Goal: Complete application form

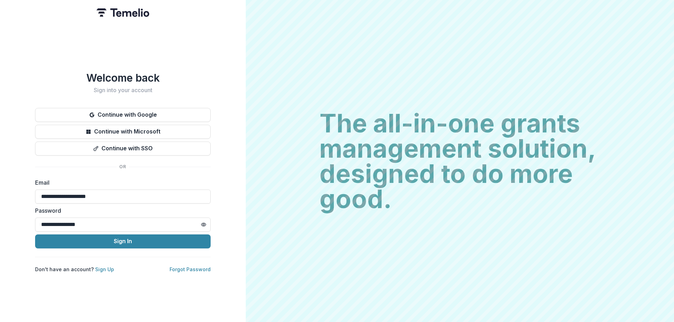
click at [187, 241] on button "Sign In" at bounding box center [122, 242] width 175 height 14
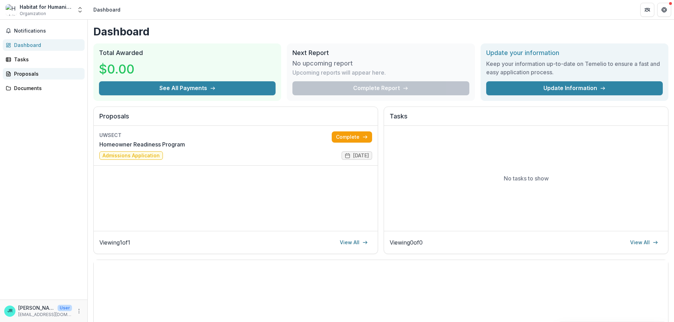
click at [27, 74] on div "Proposals" at bounding box center [46, 73] width 65 height 7
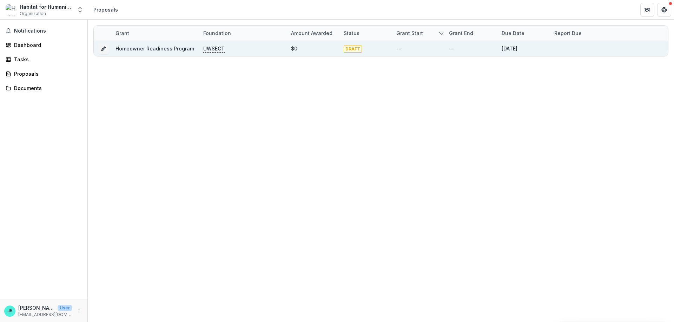
click at [220, 49] on p "UWSECT" at bounding box center [213, 49] width 21 height 8
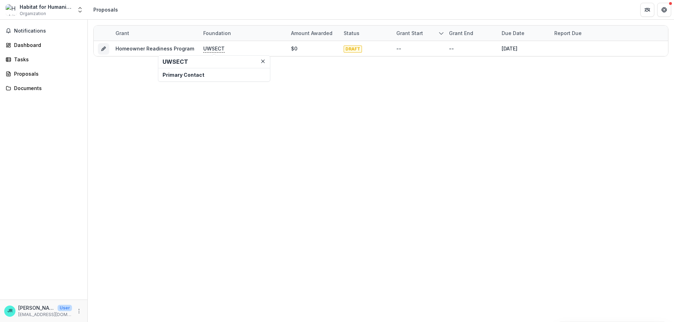
click at [182, 65] on h2 "UWSECT" at bounding box center [213, 62] width 103 height 7
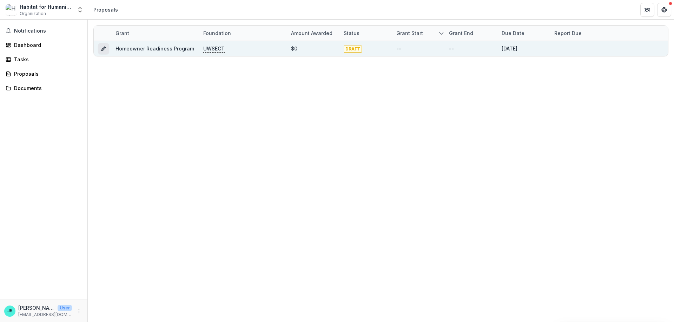
click at [103, 45] on button "Grant dc4c44a3-3588-433f-ac56-730e7fcaa968" at bounding box center [103, 48] width 11 height 11
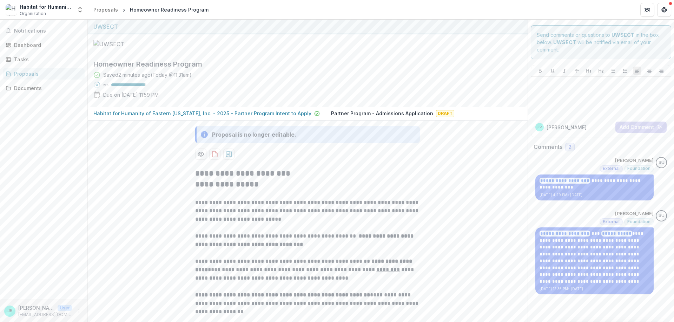
click at [241, 117] on p "Habitat for Humanity of Eastern [US_STATE], Inc. - 2025 - Partner Program Inten…" at bounding box center [202, 113] width 218 height 7
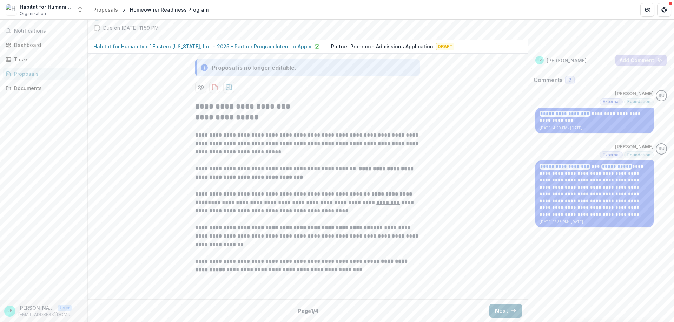
click at [505, 314] on button "Next" at bounding box center [505, 311] width 33 height 14
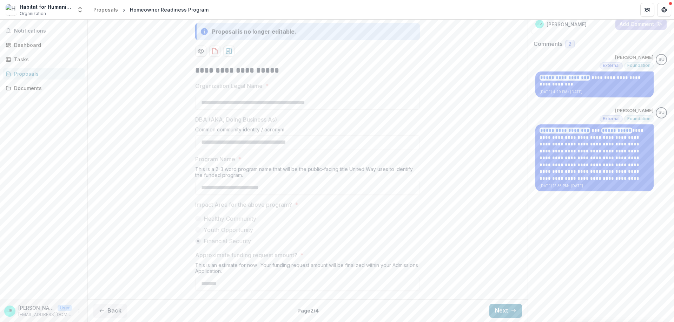
scroll to position [168, 0]
click at [496, 307] on button "Next" at bounding box center [505, 311] width 33 height 14
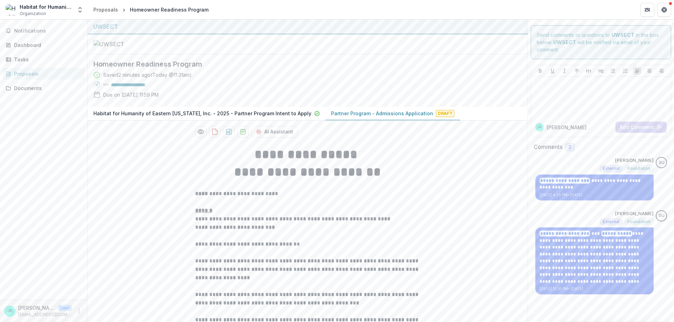
click at [394, 117] on p "Partner Program - Admissions Application" at bounding box center [382, 113] width 102 height 7
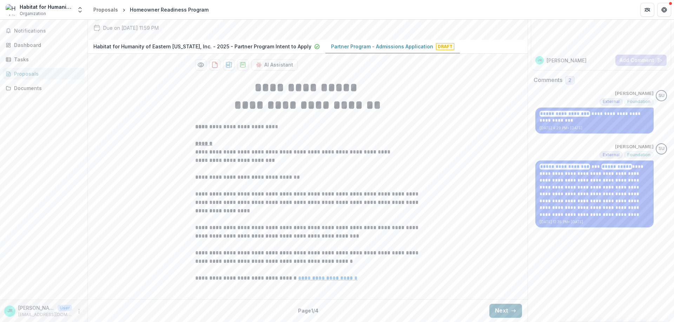
click at [491, 313] on button "Next" at bounding box center [505, 311] width 33 height 14
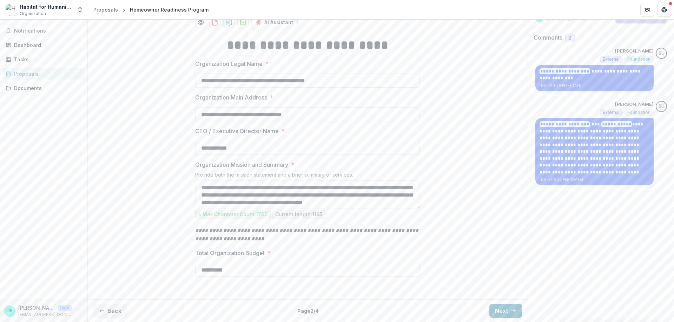
scroll to position [174, 0]
click at [496, 312] on button "Next" at bounding box center [505, 311] width 33 height 14
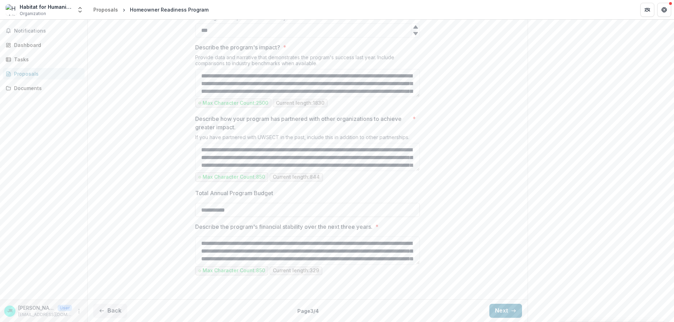
scroll to position [665, 0]
click at [514, 311] on polyline "button" at bounding box center [514, 311] width 1 height 3
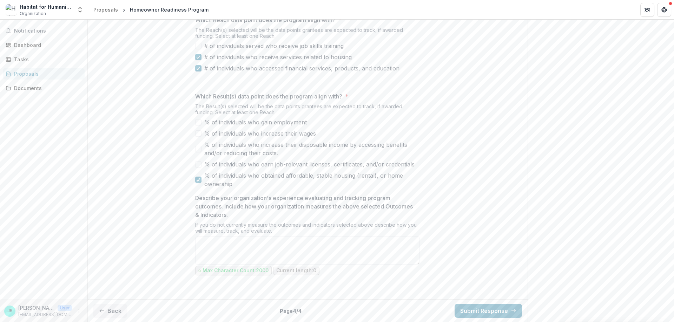
scroll to position [381, 0]
click at [504, 309] on button "Submit Response" at bounding box center [487, 311] width 67 height 14
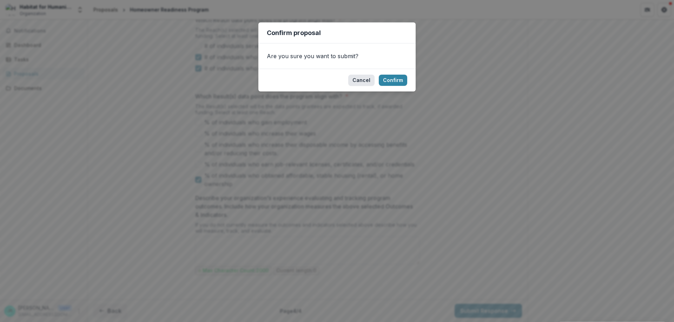
click at [364, 82] on button "Cancel" at bounding box center [361, 80] width 26 height 11
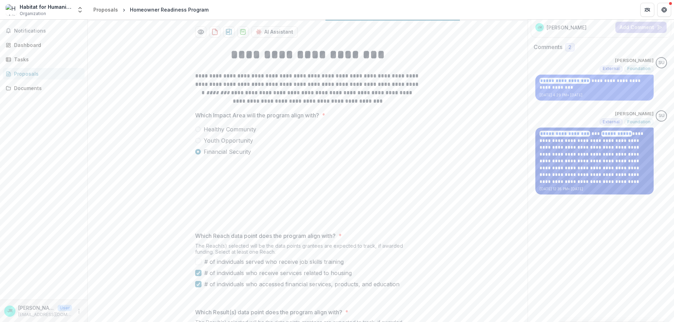
scroll to position [0, 0]
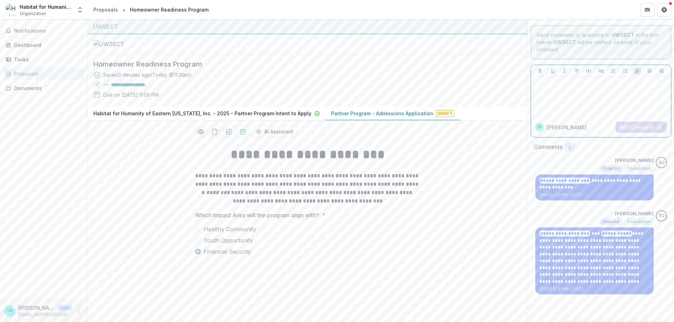
click at [587, 91] on div at bounding box center [601, 97] width 134 height 35
click at [650, 124] on button "Add Comment" at bounding box center [640, 127] width 51 height 11
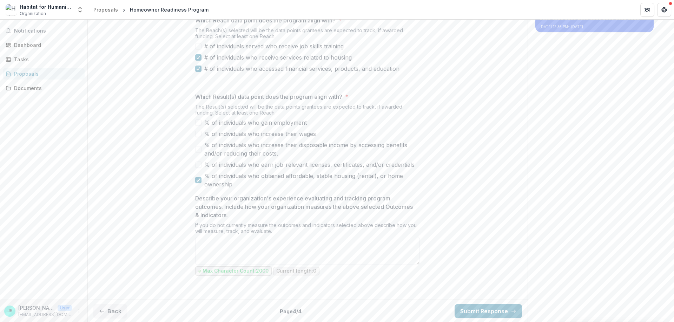
scroll to position [381, 0]
click at [113, 306] on button "Back" at bounding box center [110, 311] width 34 height 14
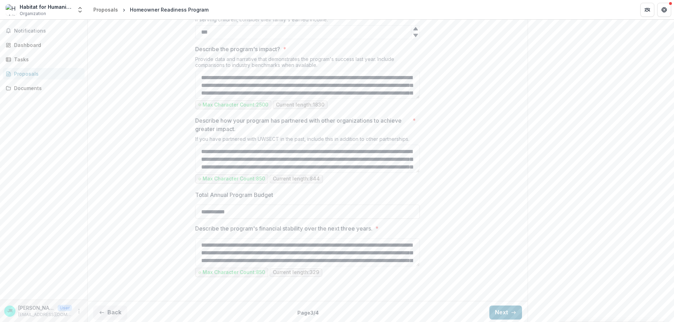
scroll to position [666, 0]
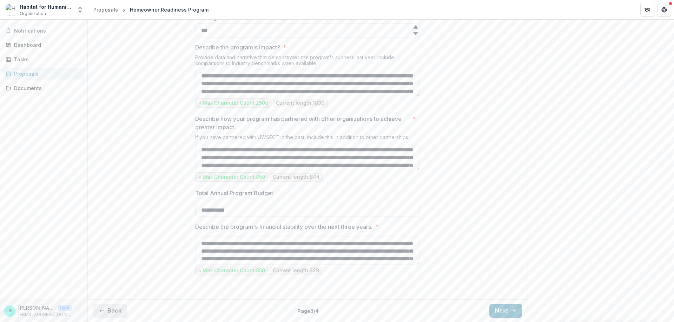
click at [106, 311] on button "Back" at bounding box center [110, 311] width 34 height 14
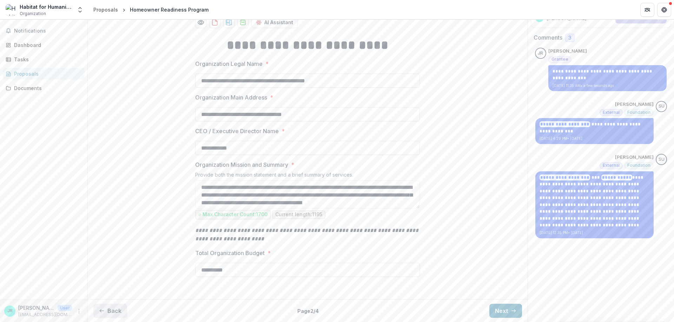
click at [106, 311] on button "Back" at bounding box center [110, 311] width 34 height 14
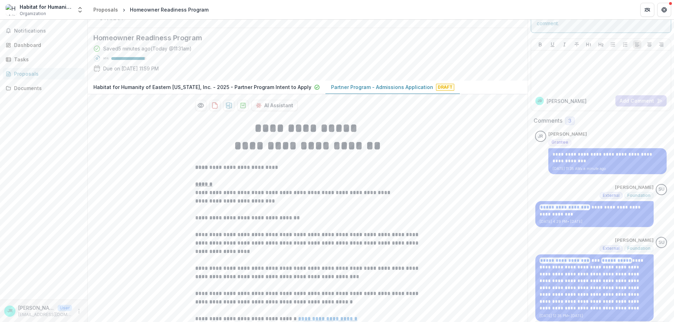
scroll to position [0, 0]
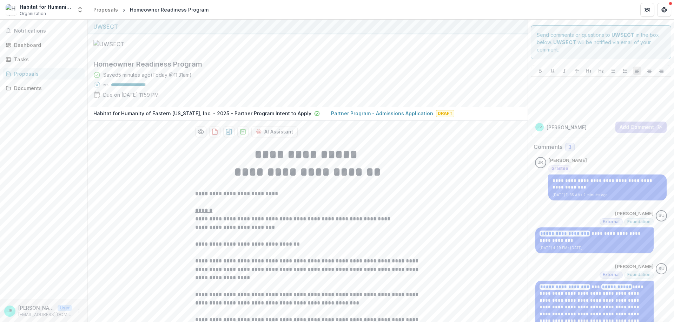
click at [227, 117] on p "Habitat for Humanity of Eastern [US_STATE], Inc. - 2025 - Partner Program Inten…" at bounding box center [202, 113] width 218 height 7
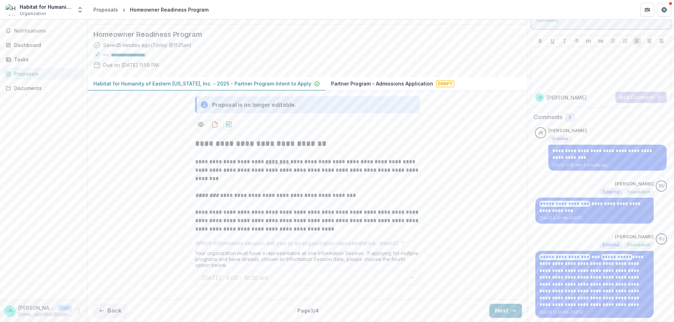
scroll to position [88, 0]
click at [514, 318] on button "Next" at bounding box center [505, 311] width 33 height 14
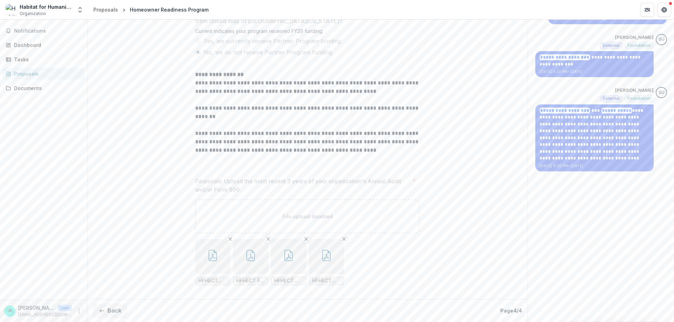
scroll to position [241, 0]
click at [109, 309] on button "Back" at bounding box center [110, 311] width 34 height 14
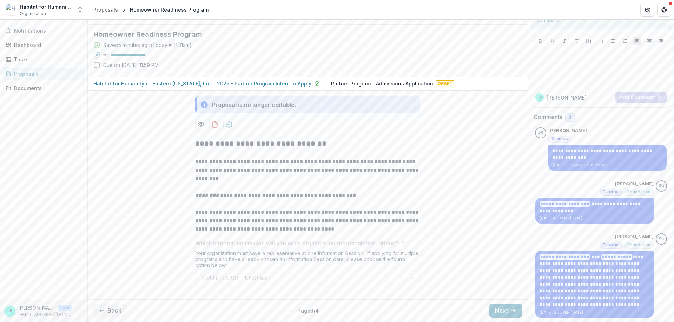
click at [96, 319] on div "Back Page 3 / 4 Next" at bounding box center [308, 311] width 440 height 23
click at [104, 314] on button "Back" at bounding box center [110, 311] width 34 height 14
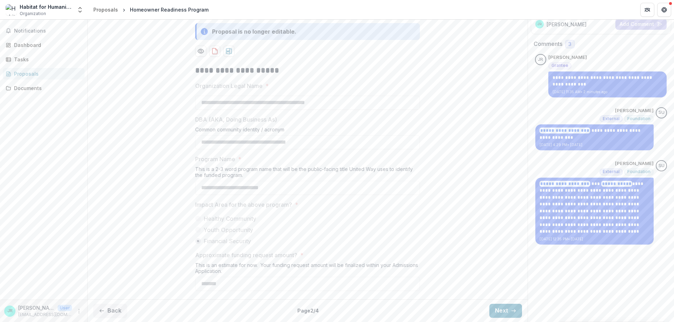
scroll to position [0, 0]
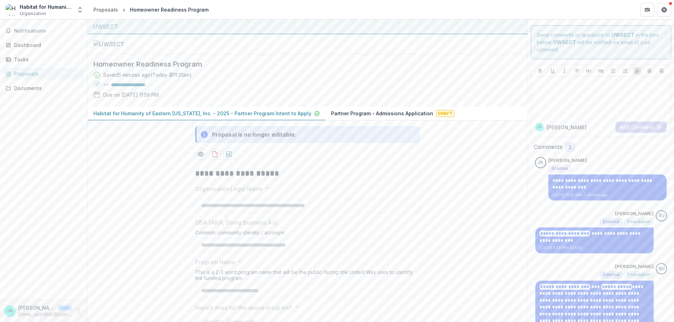
click at [145, 4] on header "Proposals Homeowner Readiness Program" at bounding box center [381, 9] width 586 height 19
click at [115, 8] on div "Proposals" at bounding box center [105, 9] width 25 height 7
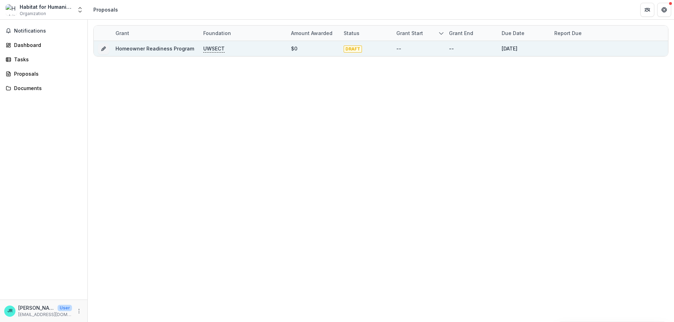
click at [609, 47] on div "Homeowner Readiness Program UWSECT $0 DRAFT -- -- 10/16/2025" at bounding box center [381, 48] width 574 height 15
click at [609, 48] on div "Homeowner Readiness Program UWSECT $0 DRAFT -- -- 10/16/2025" at bounding box center [381, 48] width 574 height 15
click at [168, 45] on div "Homeowner Readiness Program" at bounding box center [154, 48] width 79 height 15
click at [99, 46] on button "Grant dc4c44a3-3588-433f-ac56-730e7fcaa968" at bounding box center [103, 48] width 11 height 11
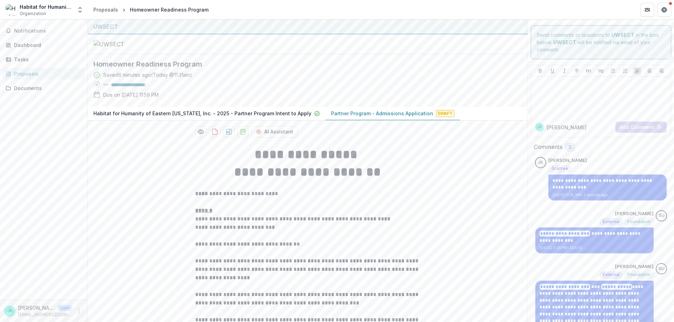
click at [390, 117] on p "Partner Program - Admissions Application" at bounding box center [382, 113] width 102 height 7
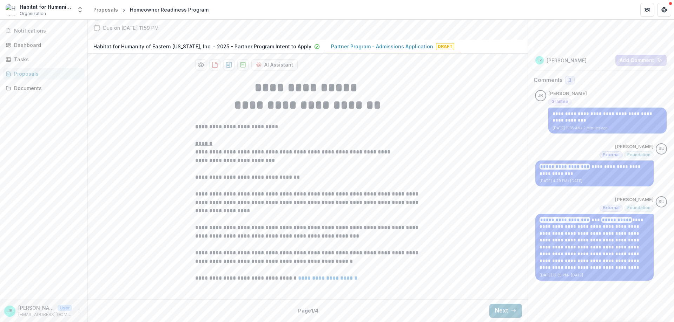
scroll to position [132, 0]
click at [508, 310] on button "Next" at bounding box center [505, 311] width 33 height 14
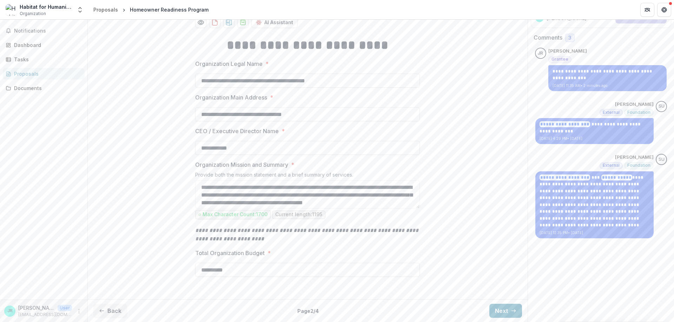
scroll to position [174, 0]
click at [496, 308] on button "Next" at bounding box center [505, 311] width 33 height 14
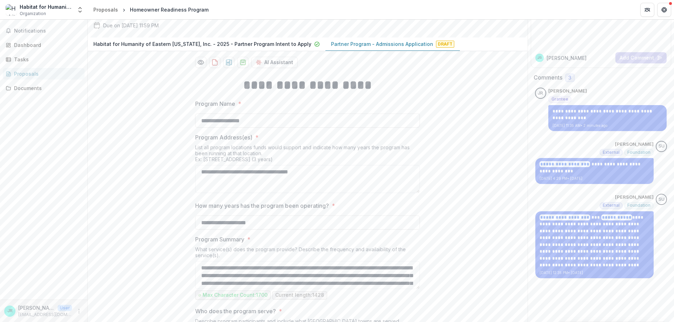
scroll to position [0, 0]
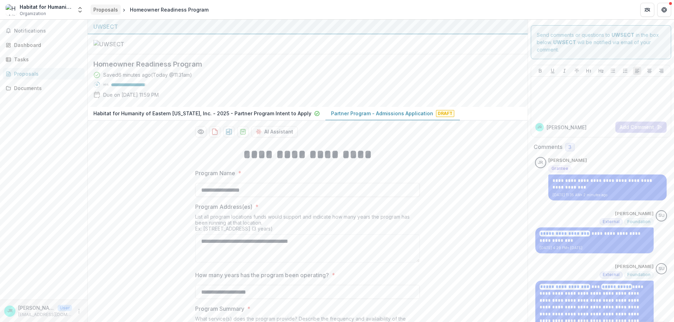
click at [102, 12] on div "Proposals" at bounding box center [105, 9] width 25 height 7
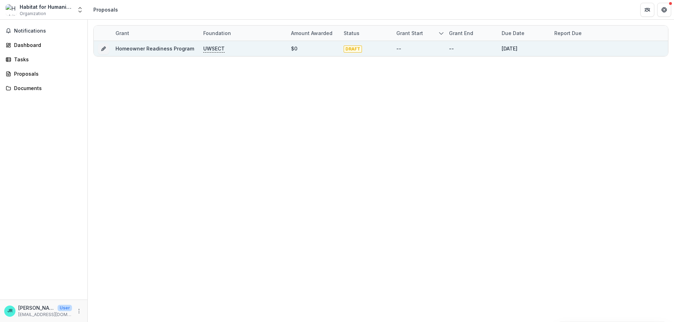
drag, startPoint x: 227, startPoint y: 49, endPoint x: 166, endPoint y: 46, distance: 61.5
drag, startPoint x: 165, startPoint y: 47, endPoint x: 103, endPoint y: 47, distance: 62.4
click at [103, 47] on icon "Grant dc4c44a3-3588-433f-ac56-730e7fcaa968" at bounding box center [104, 49] width 6 height 6
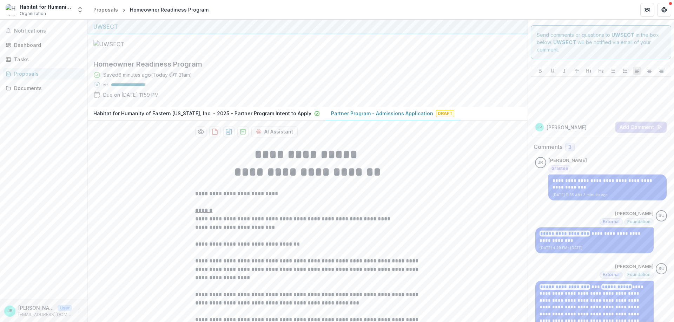
click at [193, 68] on h2 "Homeowner Readiness Program" at bounding box center [301, 64] width 417 height 8
click at [197, 68] on h2 "Homeowner Readiness Program" at bounding box center [301, 64] width 417 height 8
drag, startPoint x: 197, startPoint y: 128, endPoint x: 24, endPoint y: 114, distance: 173.9
click at [24, 114] on main "**********" at bounding box center [337, 171] width 674 height 303
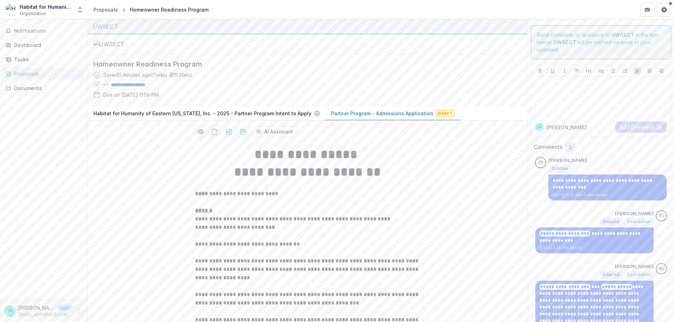
click at [106, 79] on div "Saved 6 minutes ago ( Today @ 11:31am )" at bounding box center [147, 74] width 89 height 7
click at [661, 10] on icon "Get Help" at bounding box center [664, 10] width 6 height 6
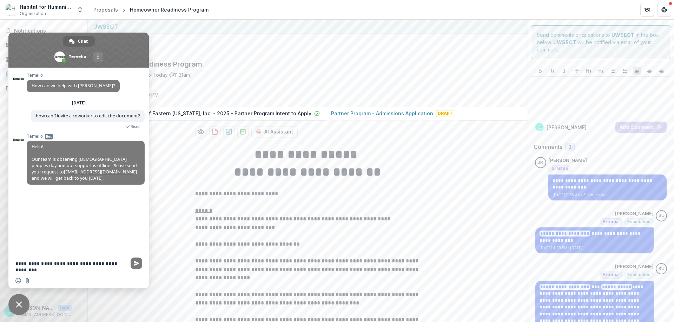
type textarea "**********"
click at [246, 54] on div at bounding box center [308, 44] width 440 height 20
click at [172, 54] on div at bounding box center [308, 44] width 440 height 20
drag, startPoint x: 105, startPoint y: 39, endPoint x: 189, endPoint y: 51, distance: 85.4
click at [315, 55] on body "**********" at bounding box center [337, 161] width 674 height 322
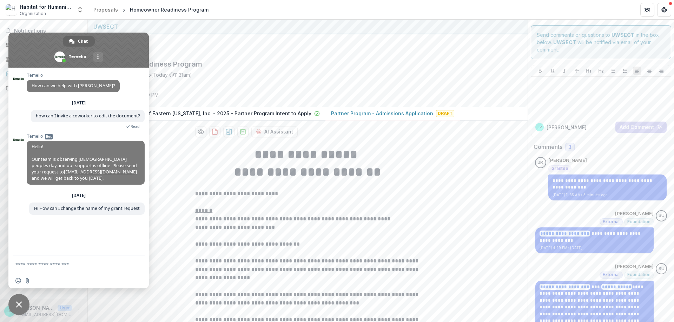
click at [245, 54] on div at bounding box center [308, 44] width 440 height 20
click at [24, 303] on span "Close chat" at bounding box center [18, 304] width 21 height 21
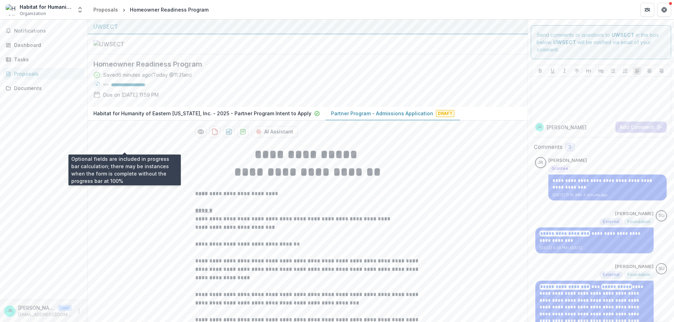
click at [134, 87] on div "95 %" at bounding box center [124, 84] width 43 height 5
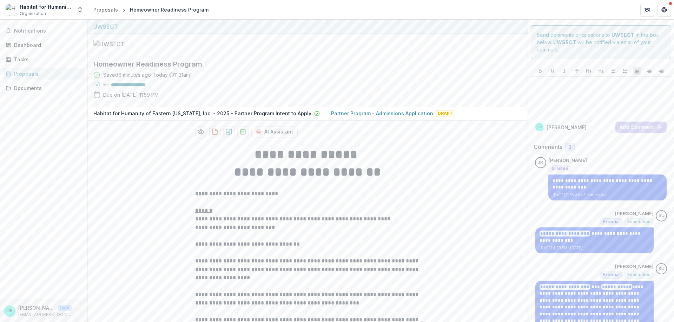
click at [129, 99] on p "Due on Oct 16, 2025, 11:59 PM" at bounding box center [130, 94] width 55 height 7
click at [97, 79] on icon at bounding box center [96, 75] width 7 height 7
click at [112, 107] on div "Homeowner Readiness Program Saved 6 minutes ago ( Today @ 11:31am ) 95 % Due on…" at bounding box center [302, 80] width 428 height 53
click at [14, 84] on link "Documents" at bounding box center [44, 88] width 82 height 12
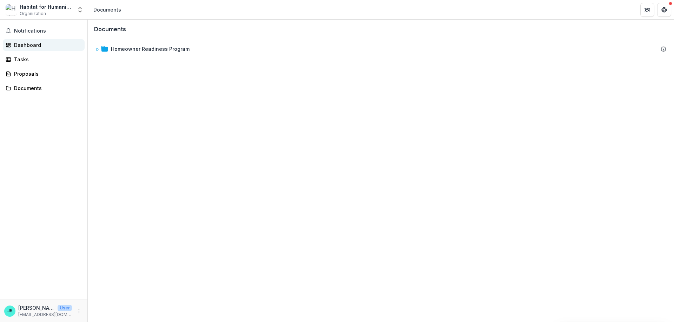
click at [22, 44] on div "Dashboard" at bounding box center [46, 44] width 65 height 7
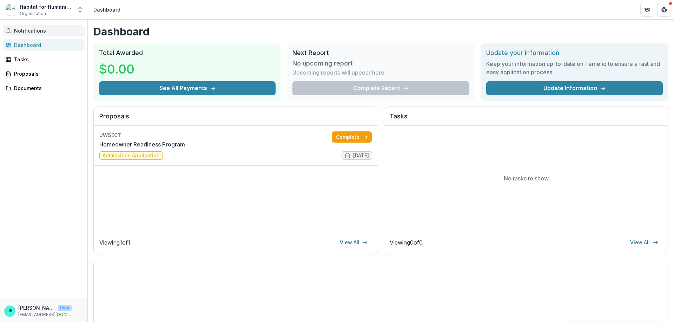
click at [44, 31] on span "Notifications" at bounding box center [48, 31] width 68 height 6
click at [42, 45] on div "Dashboard" at bounding box center [46, 44] width 65 height 7
click at [364, 241] on icon at bounding box center [365, 243] width 6 height 6
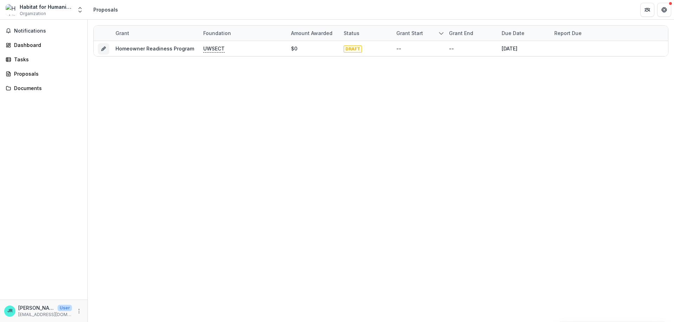
click at [69, 9] on div "Habitat for Humanity of Eastern [US_STATE], Inc." at bounding box center [46, 6] width 53 height 7
click at [79, 9] on polyline "Open entity switcher" at bounding box center [80, 7] width 3 height 1
click at [74, 63] on link "Settings" at bounding box center [51, 65] width 98 height 12
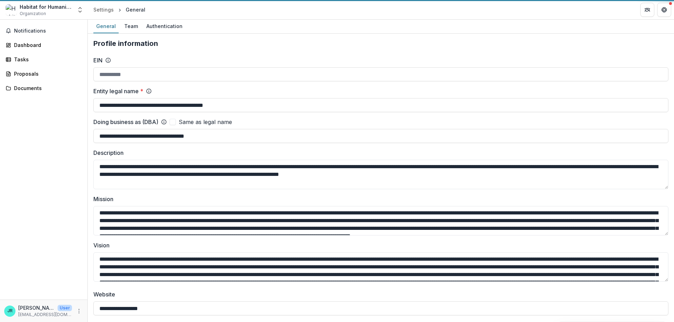
type input "**********"
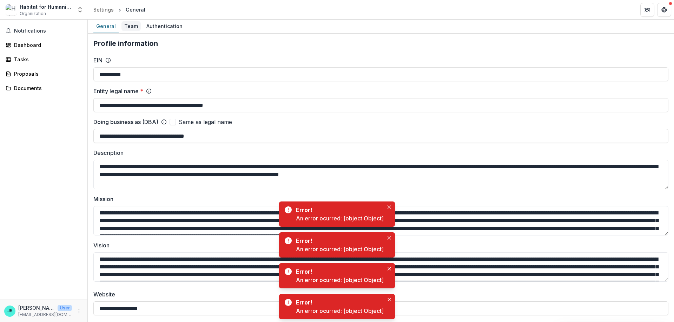
click at [130, 29] on div "Team" at bounding box center [130, 26] width 19 height 10
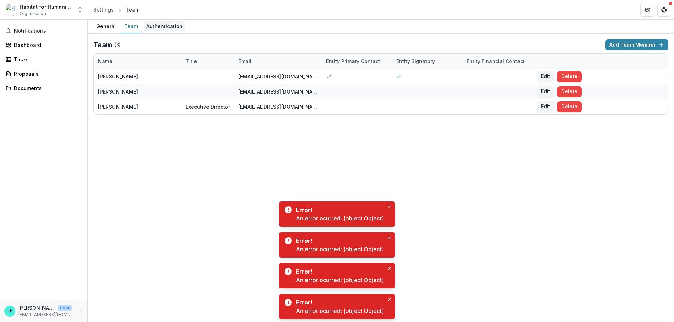
click at [146, 28] on div "Authentication" at bounding box center [164, 26] width 42 height 10
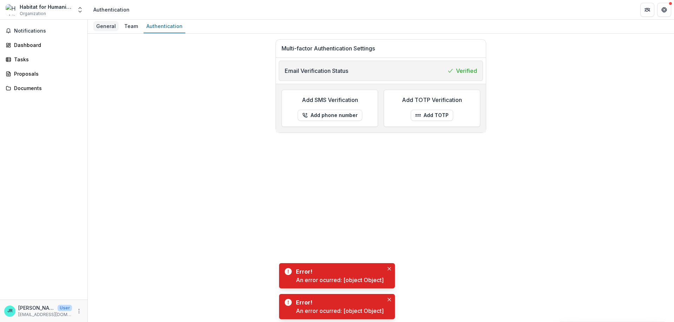
click at [99, 30] on div "General" at bounding box center [105, 26] width 25 height 10
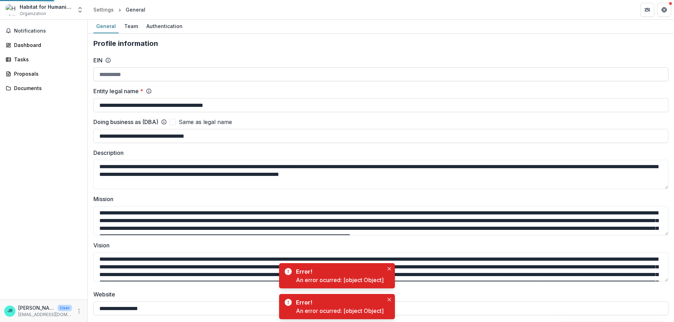
type input "**********"
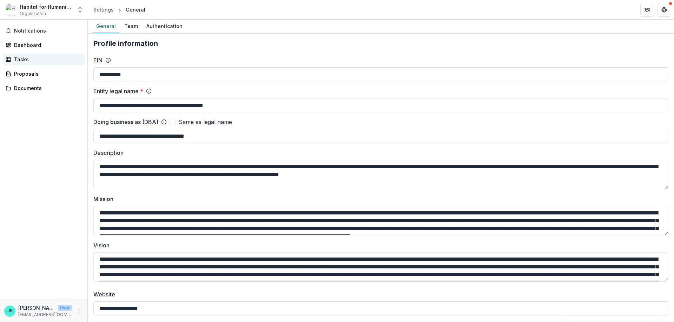
click at [30, 62] on div "Tasks" at bounding box center [46, 59] width 65 height 7
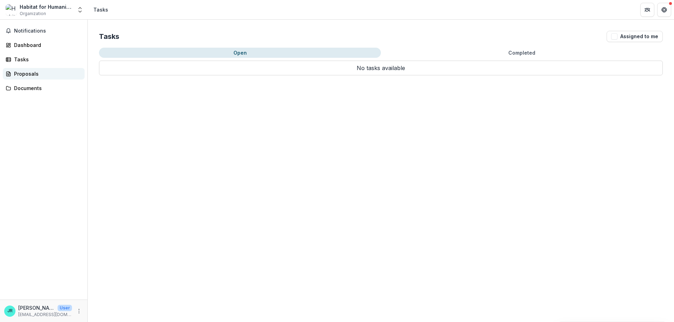
click at [33, 70] on link "Proposals" at bounding box center [44, 74] width 82 height 12
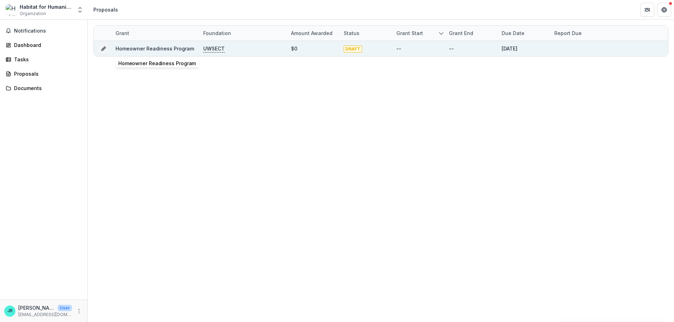
click at [148, 47] on link "Homeowner Readiness Program" at bounding box center [154, 49] width 79 height 6
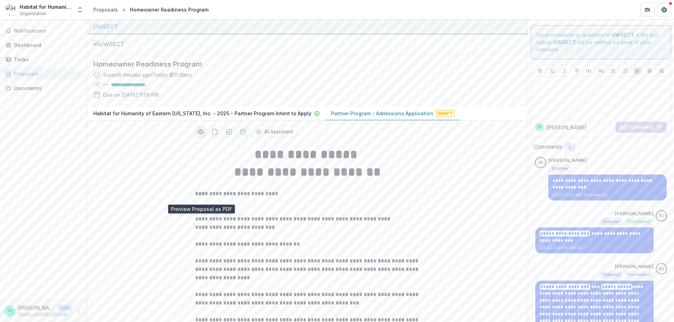
click at [203, 138] on button "Preview dc4c44a3-3588-433f-ac56-730e7fcaa968-1.pdf" at bounding box center [200, 131] width 11 height 11
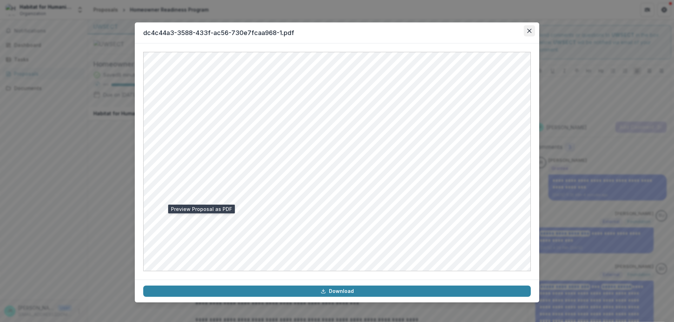
click at [529, 28] on button "Close" at bounding box center [528, 30] width 11 height 11
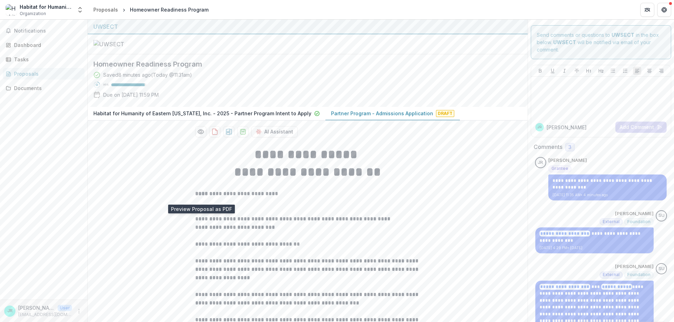
click at [256, 117] on p "Habitat for Humanity of Eastern [US_STATE], Inc. - 2025 - Partner Program Inten…" at bounding box center [202, 113] width 218 height 7
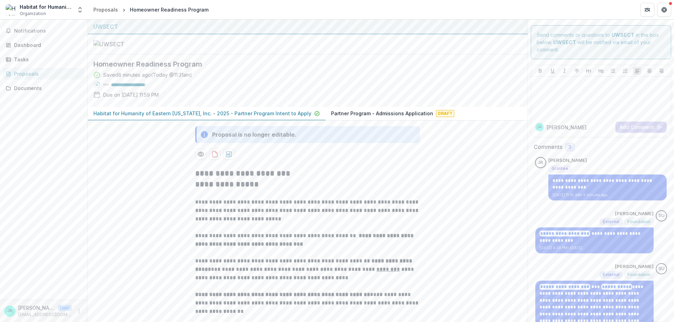
scroll to position [105, 0]
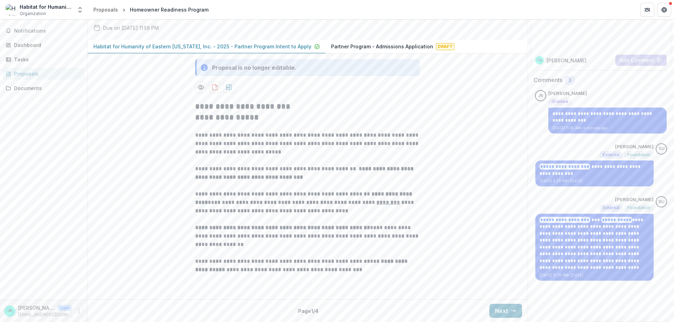
click at [393, 50] on p "Partner Program - Admissions Application" at bounding box center [382, 46] width 102 height 7
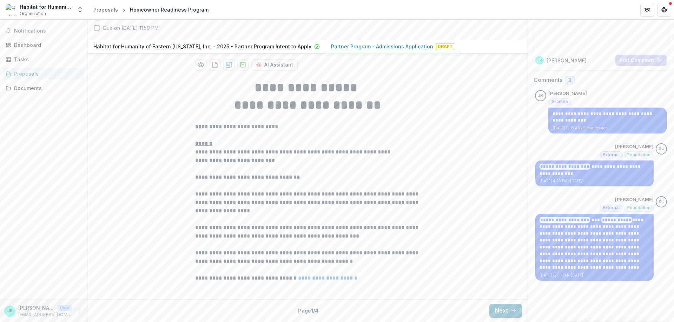
scroll to position [132, 0]
click at [499, 317] on button "Next" at bounding box center [505, 311] width 33 height 14
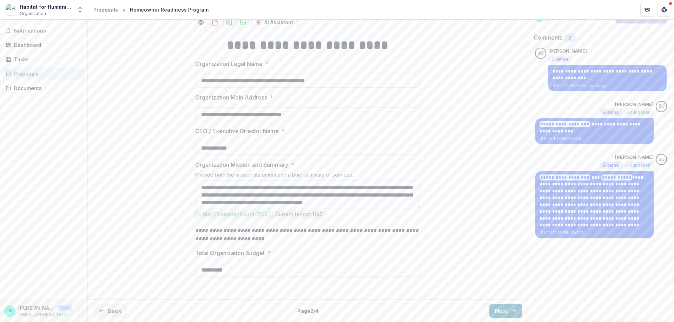
scroll to position [0, 0]
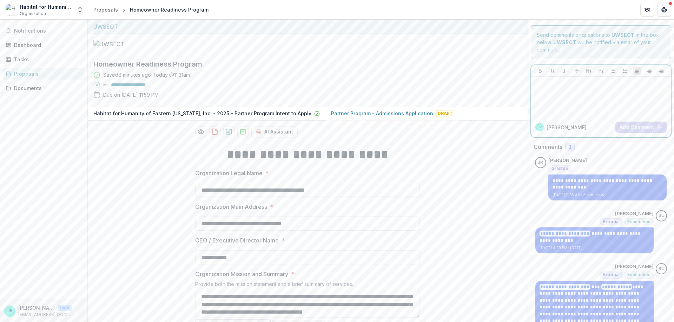
click at [579, 90] on div at bounding box center [601, 97] width 134 height 35
click at [620, 130] on button "Add Comment" at bounding box center [640, 127] width 51 height 11
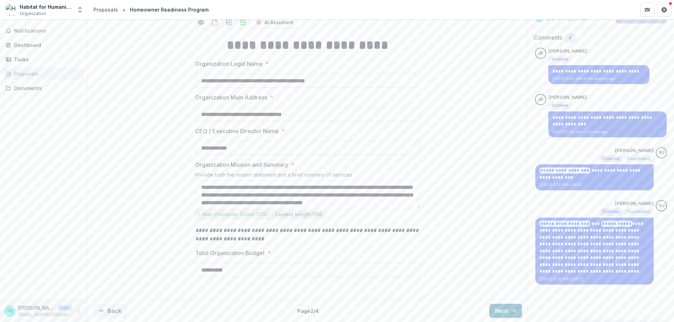
scroll to position [174, 0]
click at [77, 311] on icon "More" at bounding box center [79, 312] width 6 height 6
click at [118, 299] on link "Settings" at bounding box center [125, 297] width 75 height 12
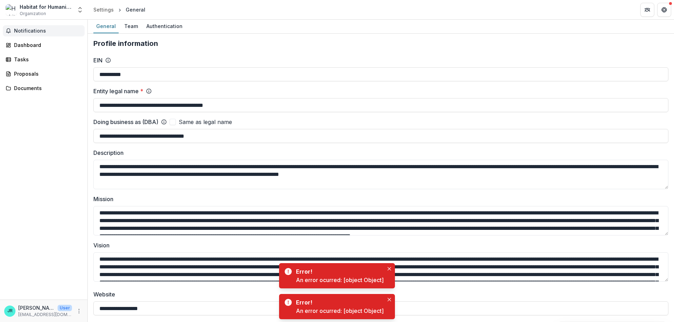
click at [42, 29] on span "Notifications" at bounding box center [48, 31] width 68 height 6
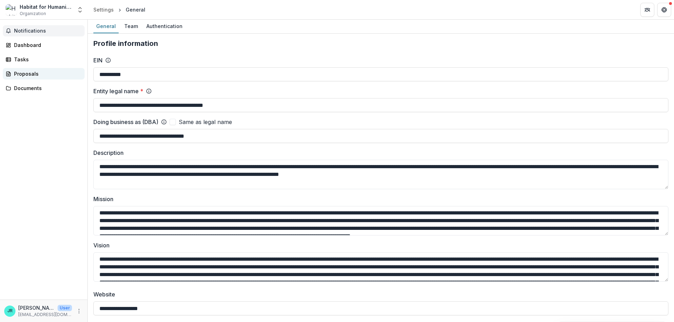
click at [36, 75] on div "Proposals" at bounding box center [46, 73] width 65 height 7
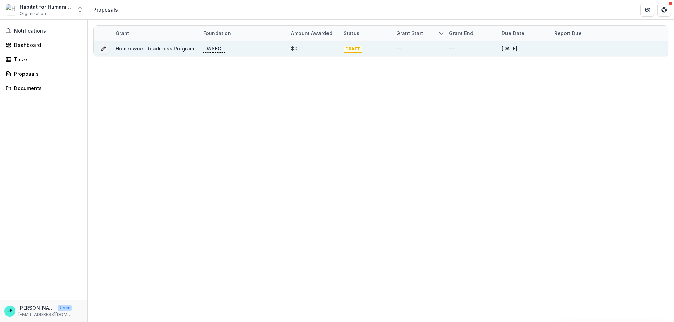
click at [221, 50] on p "UWSECT" at bounding box center [213, 49] width 21 height 8
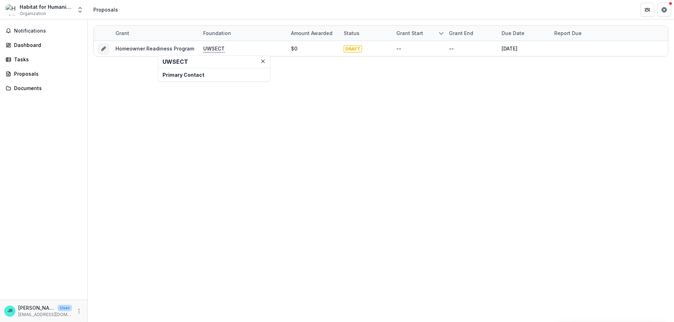
click at [216, 76] on p "Primary Contact" at bounding box center [213, 74] width 103 height 7
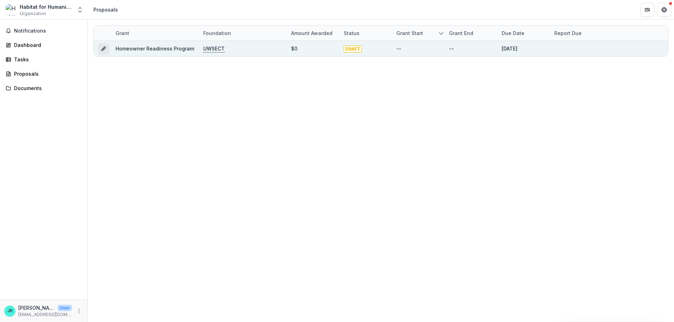
click at [102, 45] on button "Grant dc4c44a3-3588-433f-ac56-730e7fcaa968" at bounding box center [103, 48] width 11 height 11
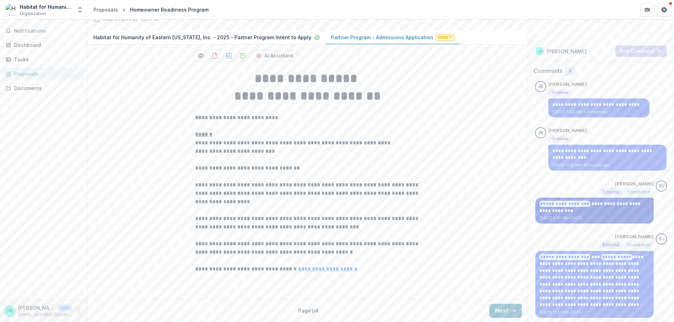
scroll to position [132, 0]
click at [54, 45] on div "Dashboard" at bounding box center [46, 44] width 65 height 7
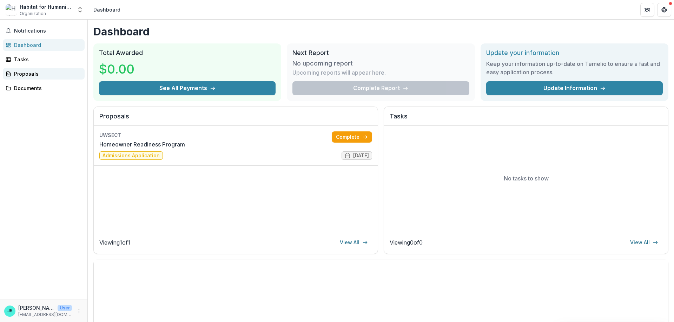
click at [58, 73] on div "Proposals" at bounding box center [46, 73] width 65 height 7
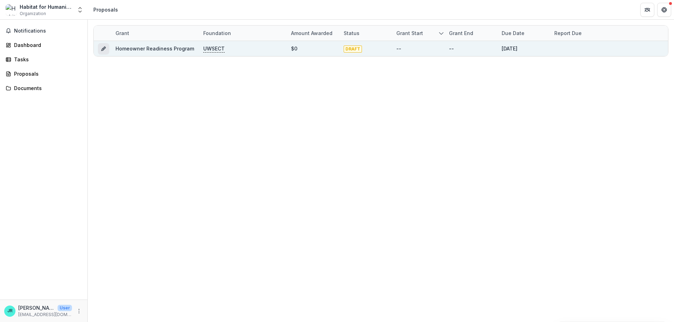
click at [105, 48] on icon "Grant dc4c44a3-3588-433f-ac56-730e7fcaa968" at bounding box center [105, 48] width 2 height 2
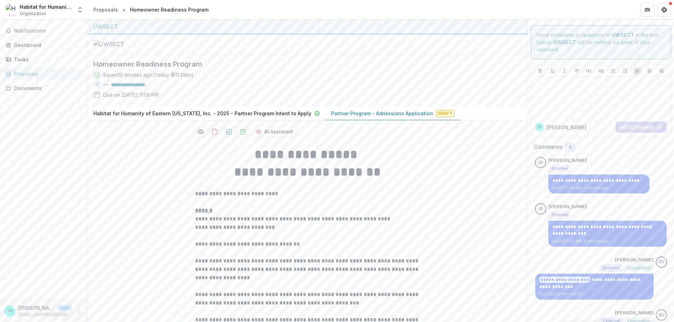
scroll to position [132, 0]
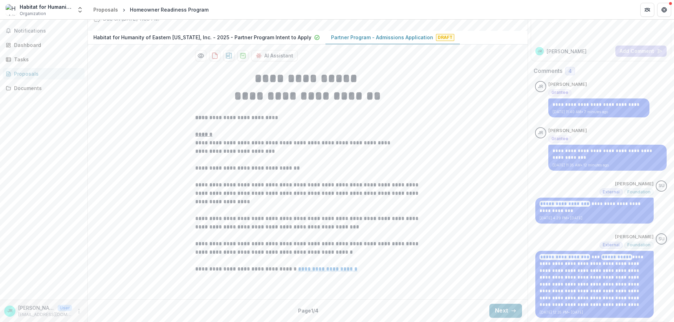
click at [310, 272] on u "**********" at bounding box center [327, 269] width 59 height 5
click at [502, 314] on button "Next" at bounding box center [505, 311] width 33 height 14
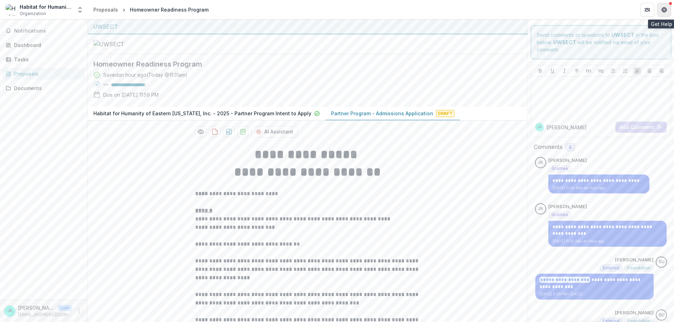
click at [666, 13] on button "Get Help" at bounding box center [664, 10] width 14 height 14
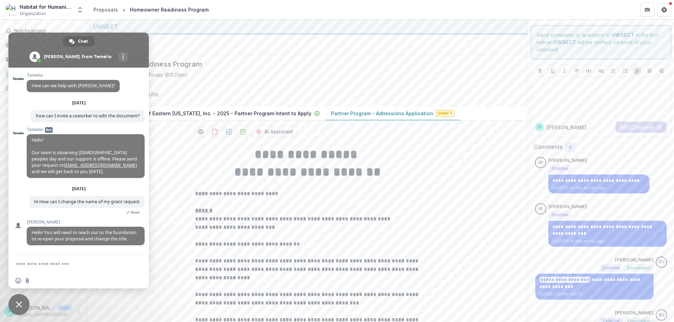
click at [190, 54] on div at bounding box center [308, 44] width 440 height 20
